Goal: Information Seeking & Learning: Learn about a topic

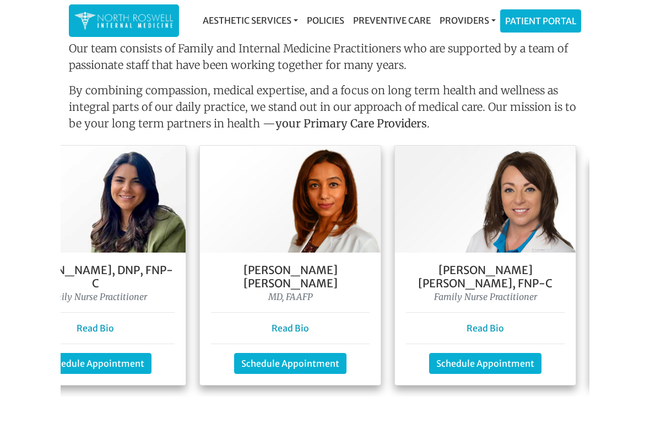
scroll to position [0, 261]
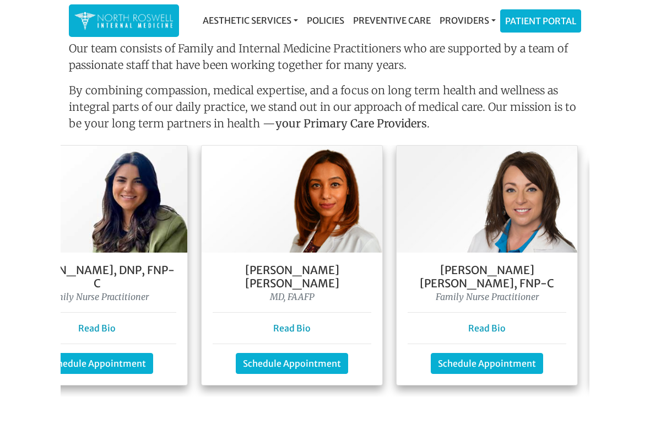
click at [315, 263] on h5 "[PERSON_NAME] [PERSON_NAME]" at bounding box center [292, 276] width 159 height 26
click at [292, 322] on link "Read Bio" at bounding box center [291, 327] width 37 height 11
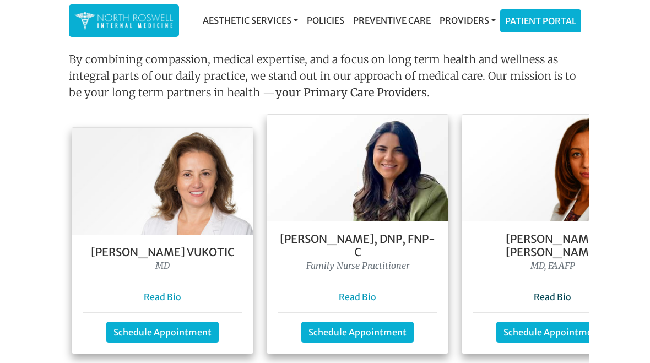
scroll to position [0, 0]
click at [160, 292] on link "Read Bio" at bounding box center [162, 297] width 37 height 11
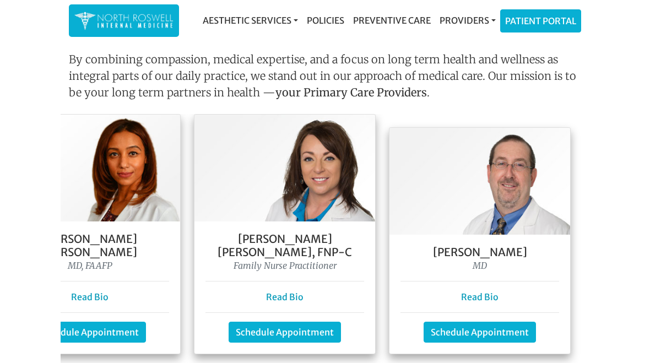
scroll to position [0, 463]
click at [456, 246] on h5 "[PERSON_NAME]" at bounding box center [480, 252] width 159 height 13
click at [481, 292] on link "Read Bio" at bounding box center [479, 297] width 37 height 11
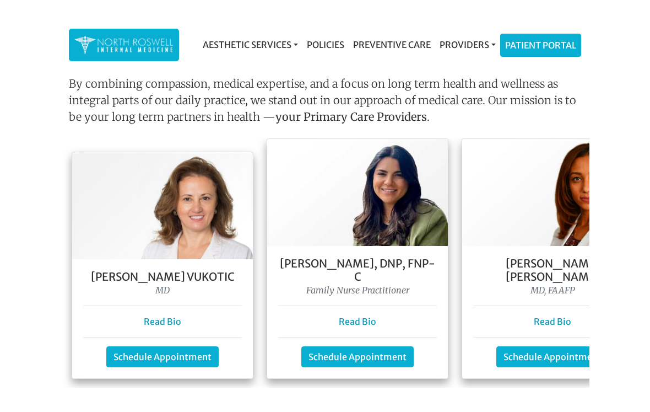
scroll to position [0, 0]
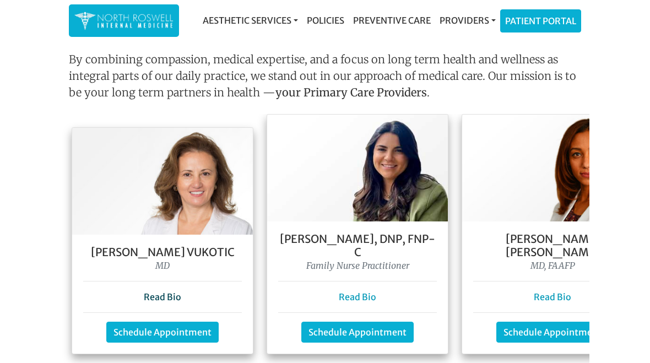
click at [155, 292] on link "Read Bio" at bounding box center [162, 297] width 37 height 11
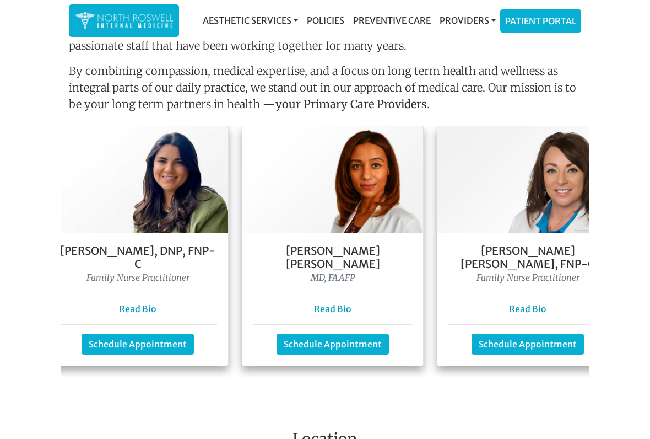
scroll to position [0, 229]
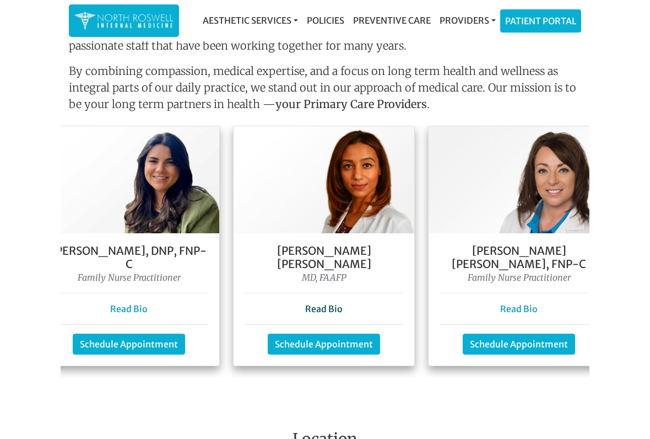
click at [324, 303] on link "Read Bio" at bounding box center [323, 308] width 37 height 11
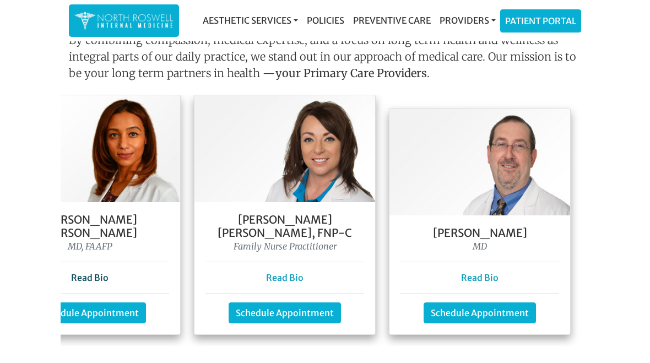
scroll to position [0, 463]
click at [470, 272] on link "Read Bio" at bounding box center [479, 277] width 37 height 11
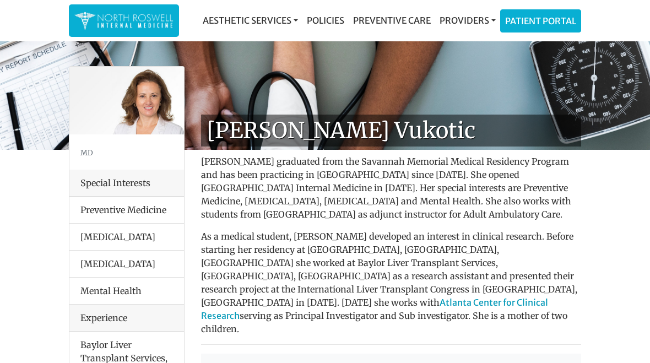
click at [150, 274] on li "[MEDICAL_DATA]" at bounding box center [126, 264] width 115 height 28
